Goal: Find specific page/section: Find specific page/section

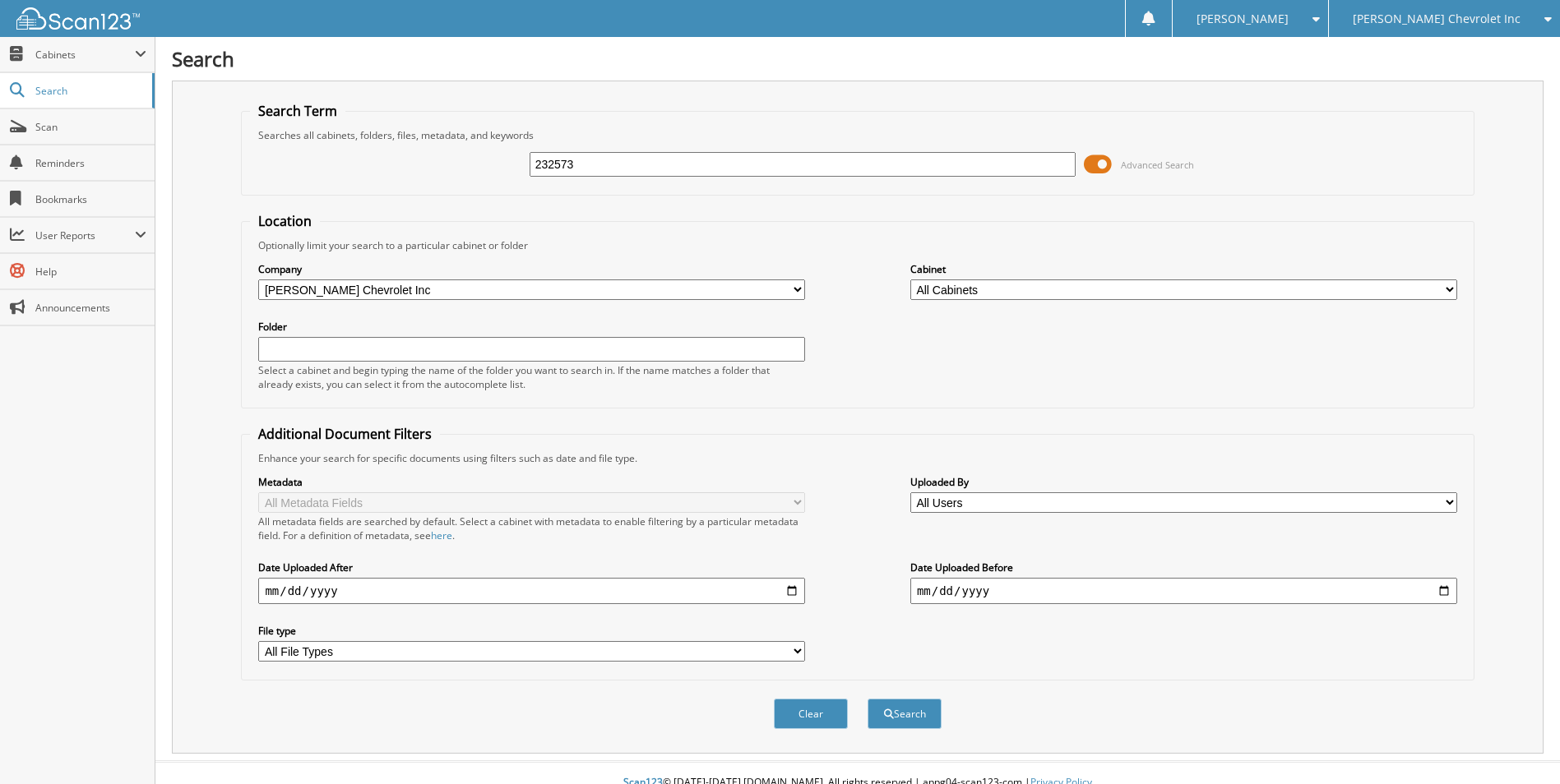
click at [868, 699] on button "Search" at bounding box center [904, 714] width 74 height 30
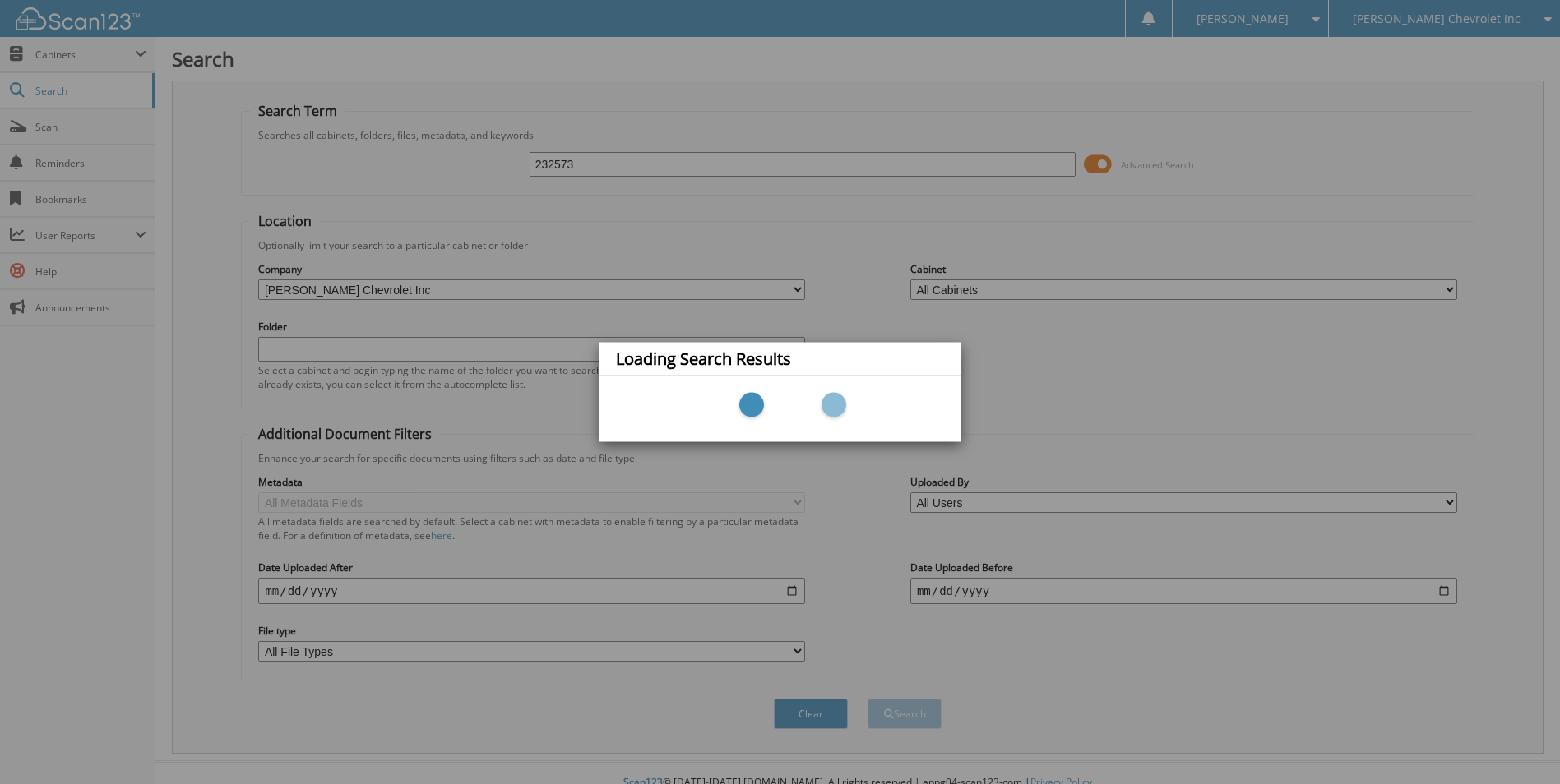
type input "232573"
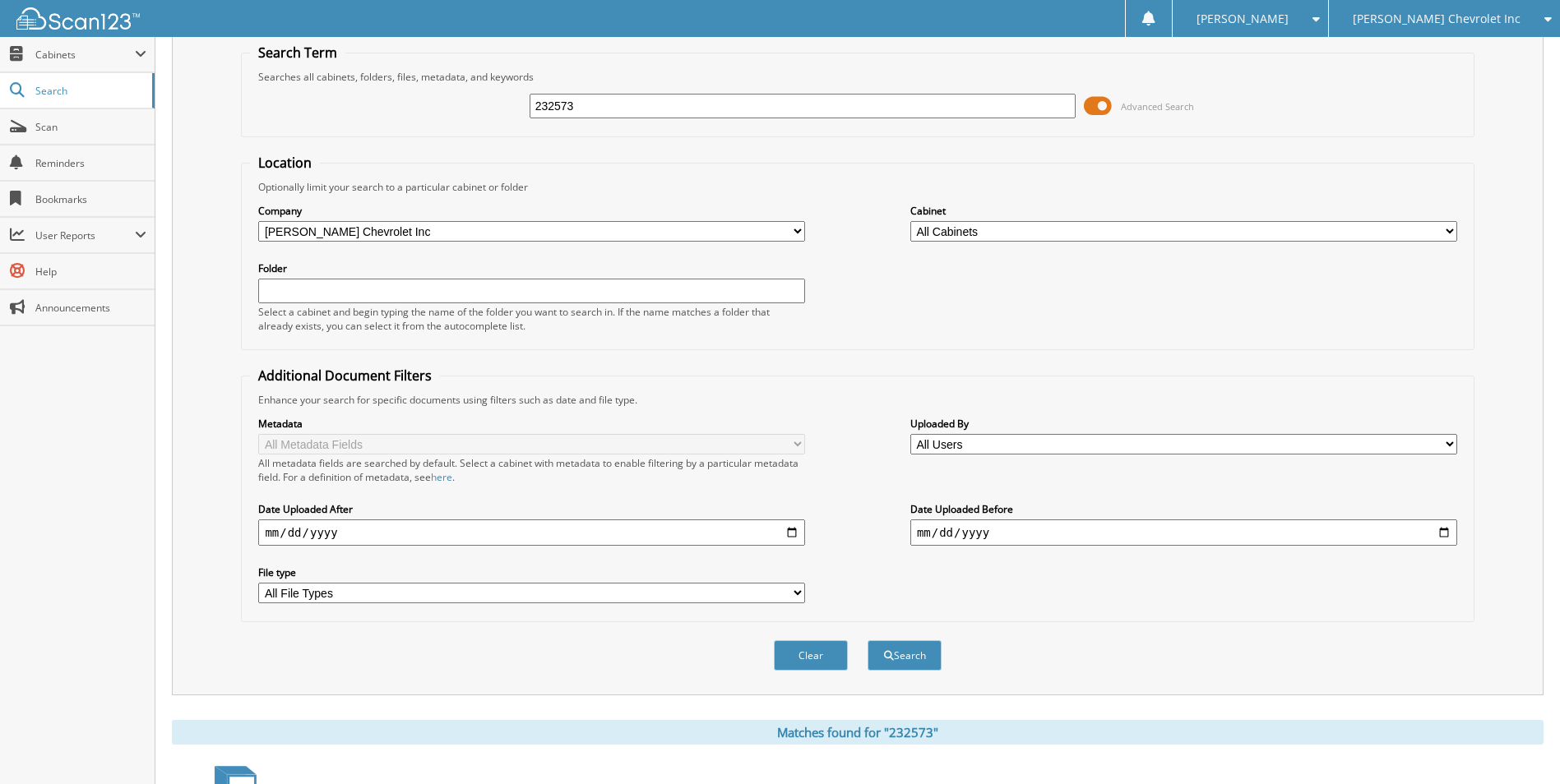
scroll to position [257, 0]
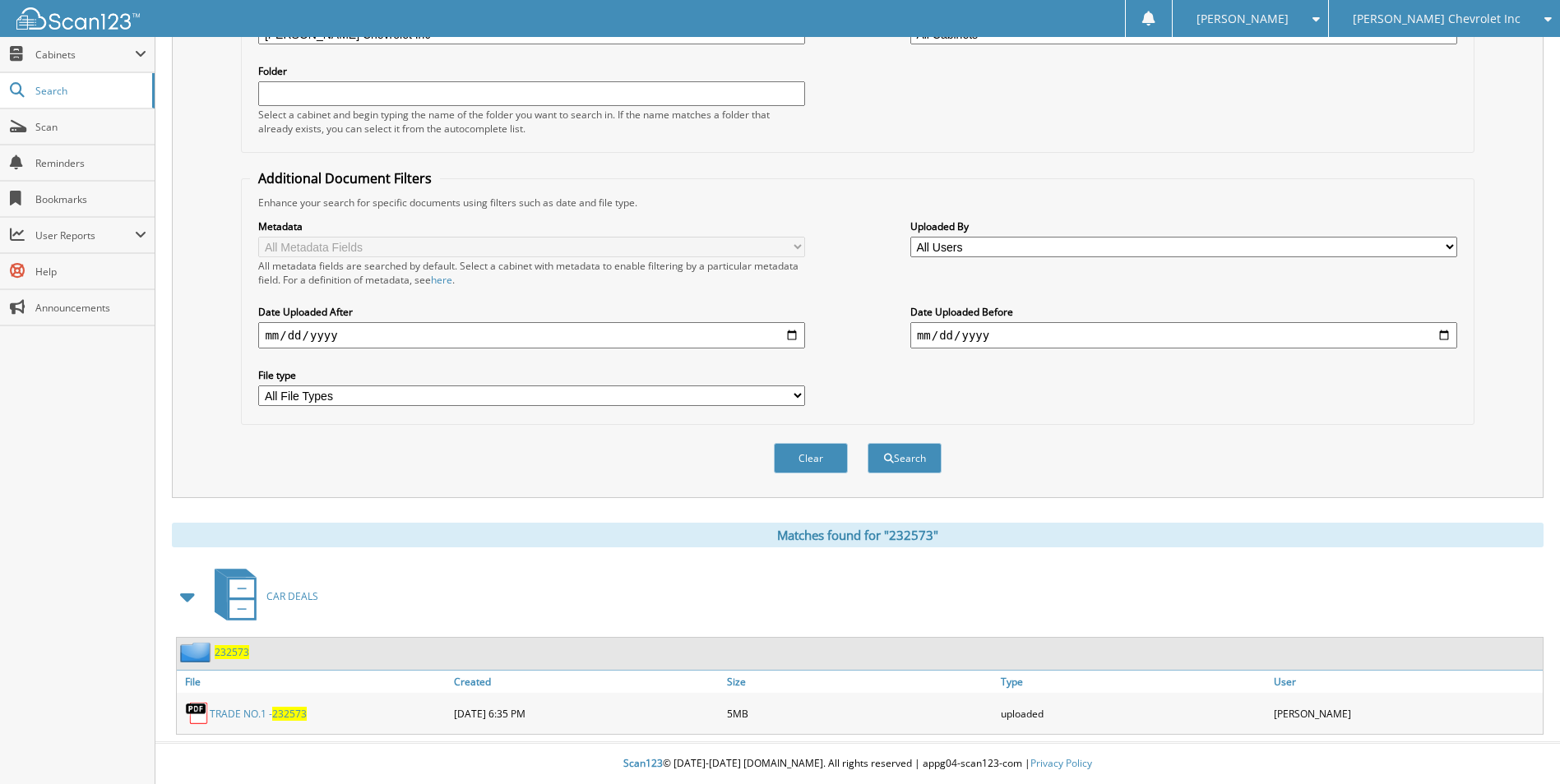
click at [229, 656] on span "232573" at bounding box center [232, 652] width 35 height 14
